Goal: Information Seeking & Learning: Learn about a topic

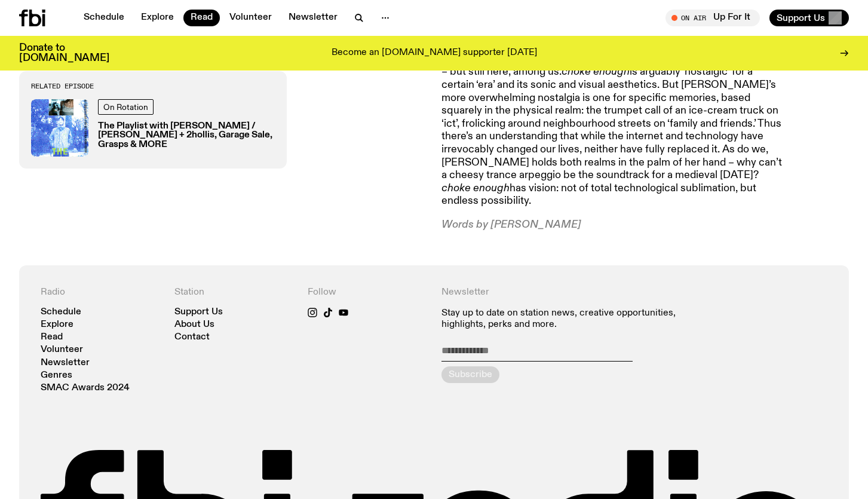
scroll to position [920, 0]
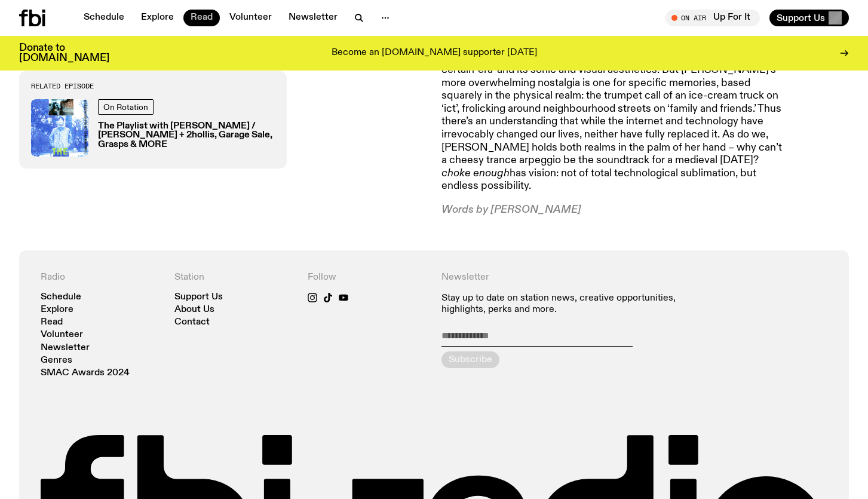
click at [205, 11] on link "Read" at bounding box center [201, 18] width 36 height 17
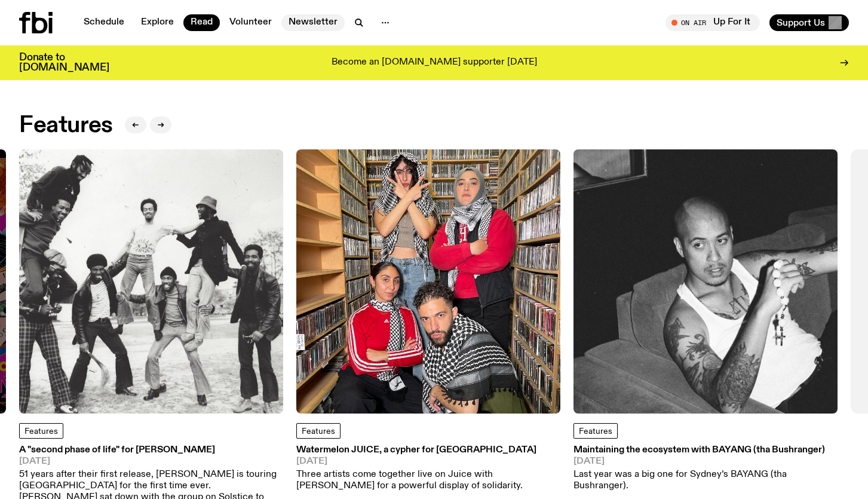
click at [311, 30] on link "Newsletter" at bounding box center [312, 22] width 63 height 17
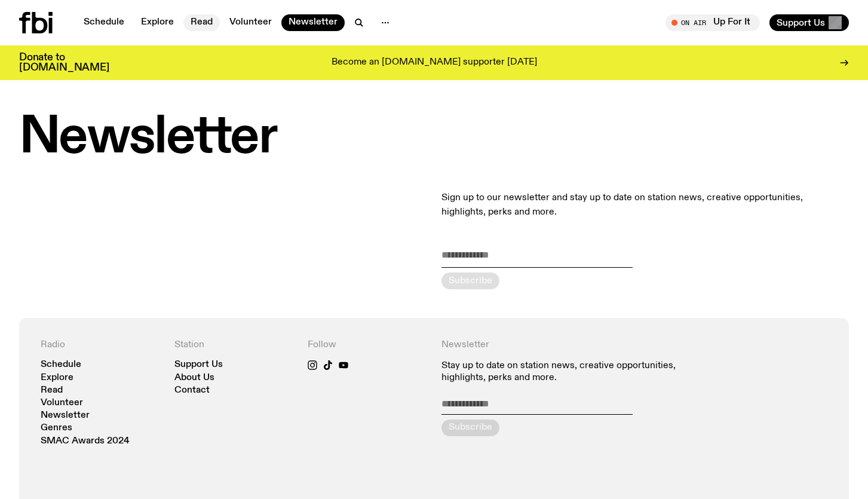
click at [208, 21] on link "Read" at bounding box center [201, 22] width 36 height 17
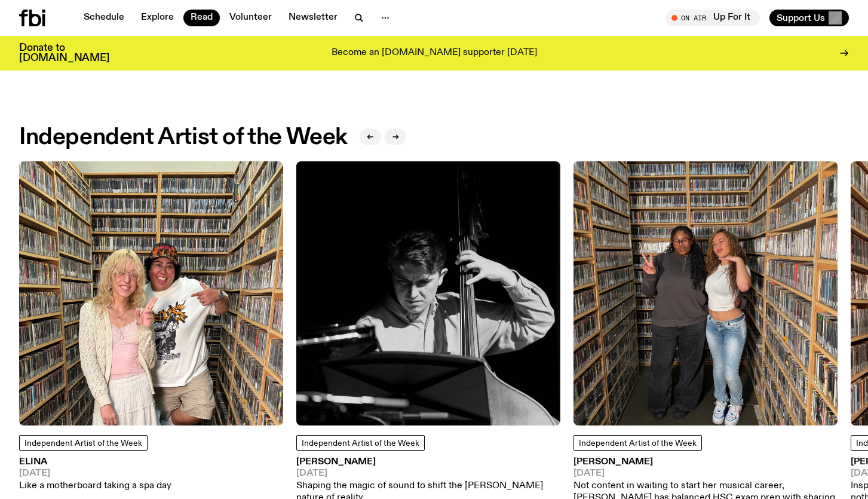
scroll to position [792, 0]
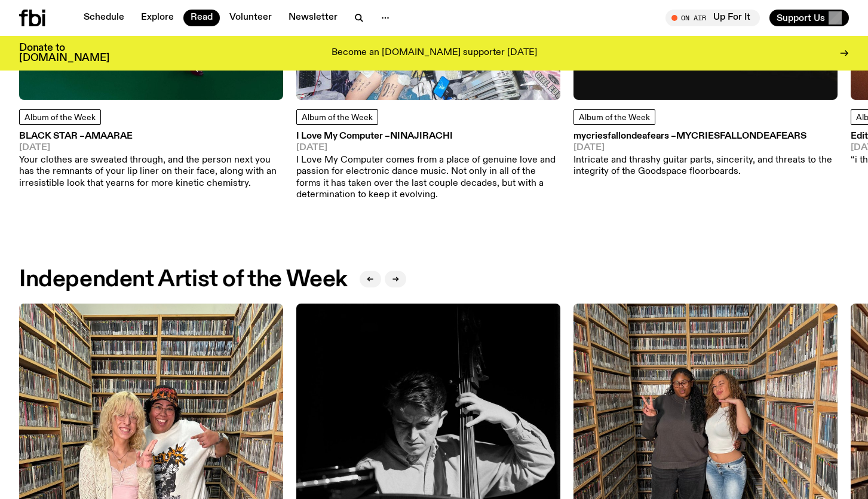
click at [220, 179] on p "Your clothes are sweated through, and the person next you has the remnants of y…" at bounding box center [151, 172] width 264 height 35
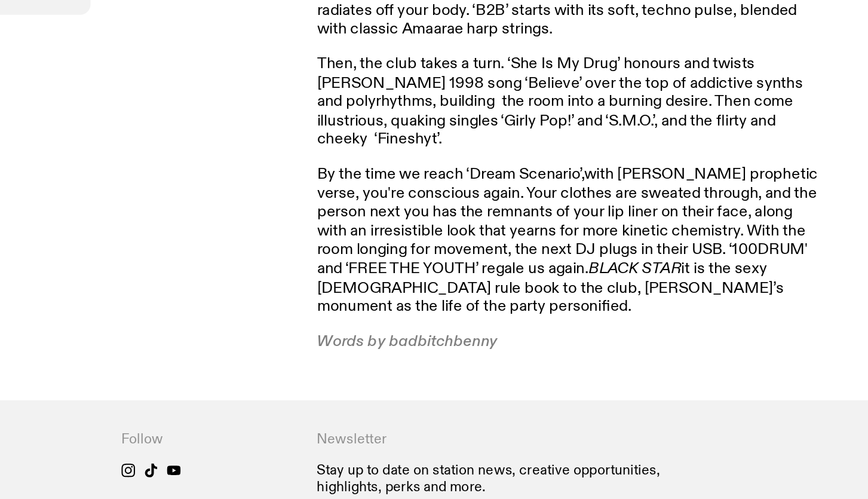
scroll to position [568, 0]
